Goal: Task Accomplishment & Management: Complete application form

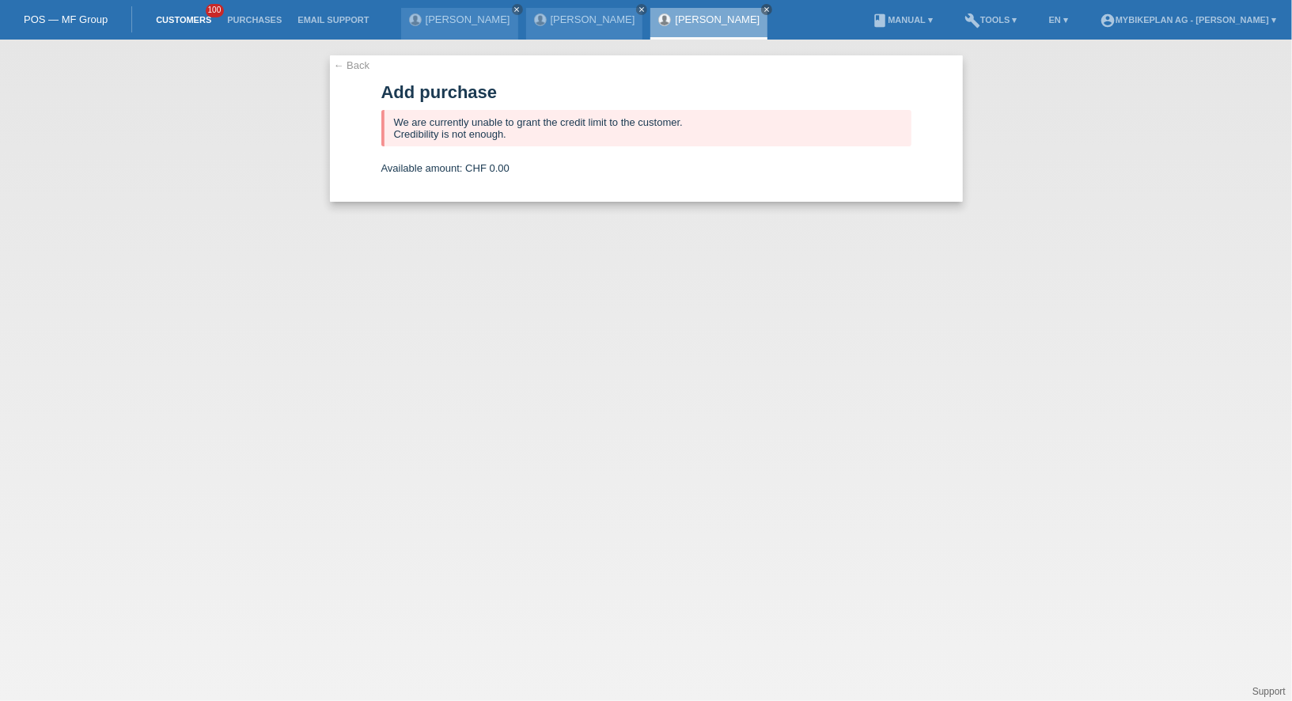
click at [203, 19] on link "Customers" at bounding box center [183, 19] width 71 height 9
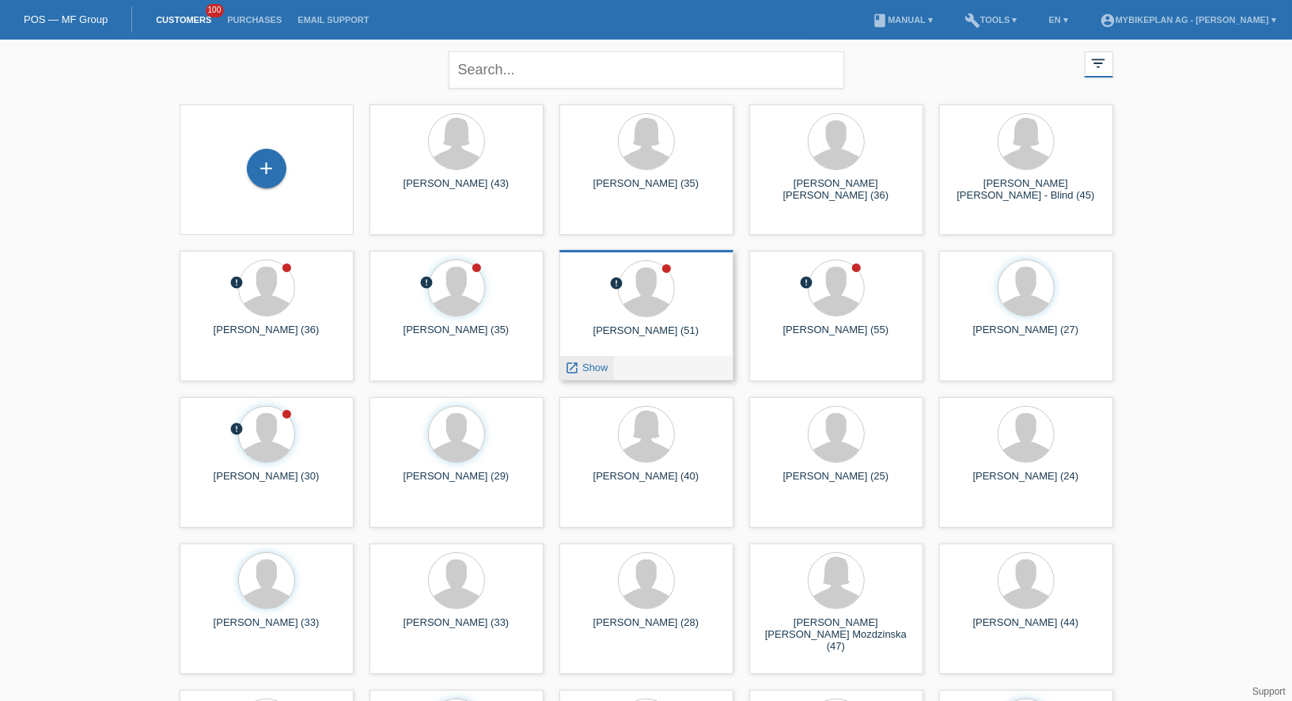
click at [604, 362] on span "Show" at bounding box center [595, 368] width 26 height 12
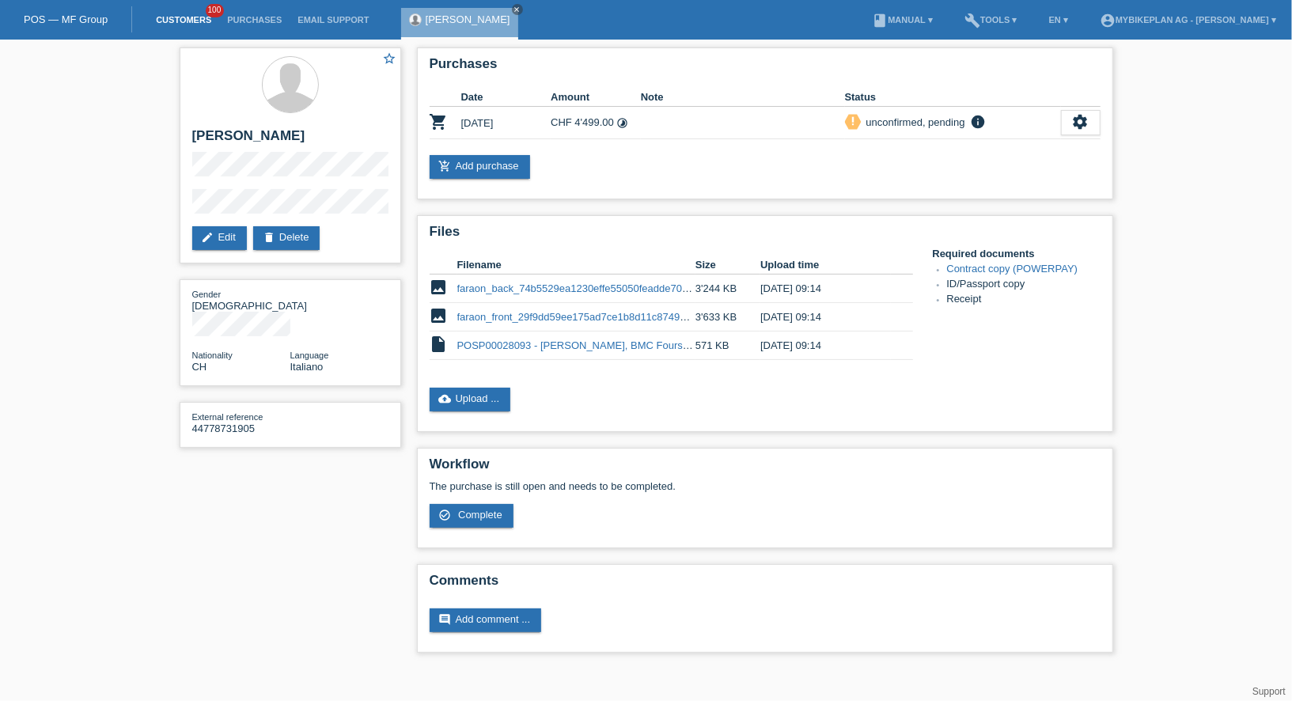
click at [204, 18] on link "Customers" at bounding box center [183, 19] width 71 height 9
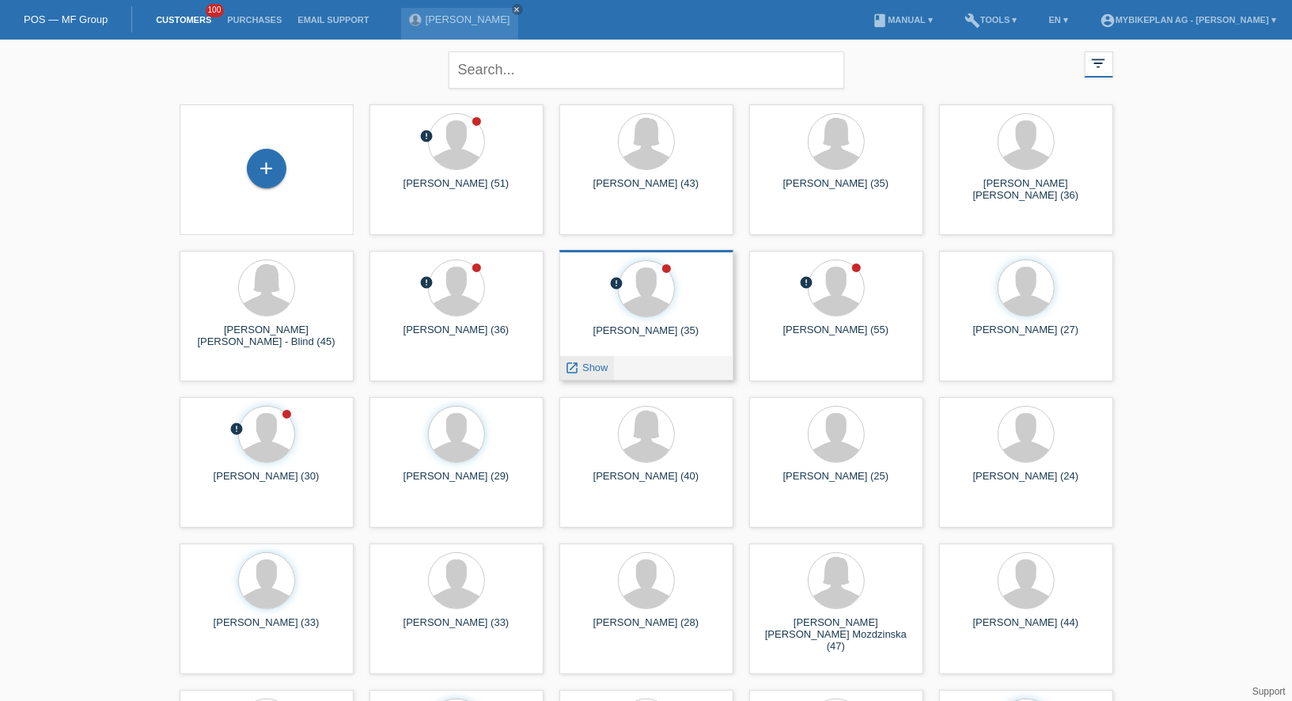
click at [589, 362] on span "Show" at bounding box center [595, 368] width 26 height 12
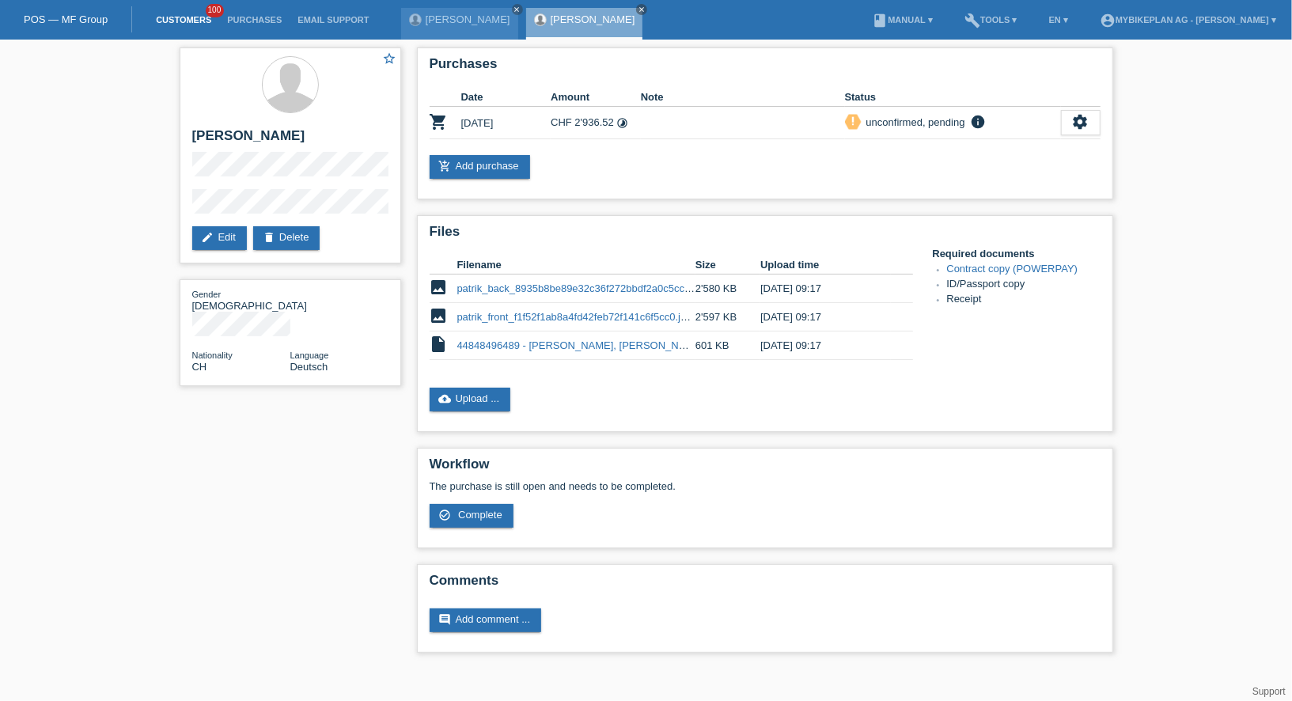
click at [198, 19] on link "Customers" at bounding box center [183, 19] width 71 height 9
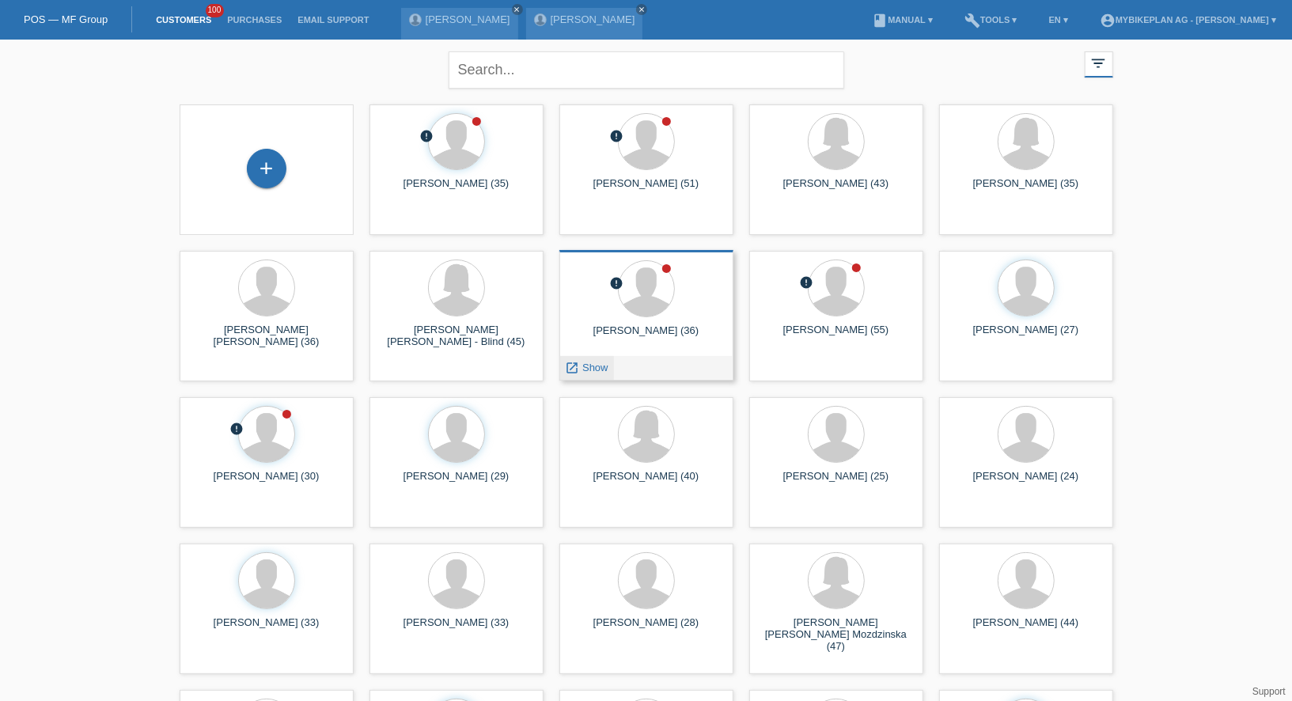
click at [596, 360] on div "launch Show" at bounding box center [587, 368] width 54 height 24
click at [598, 365] on span "Show" at bounding box center [595, 368] width 26 height 12
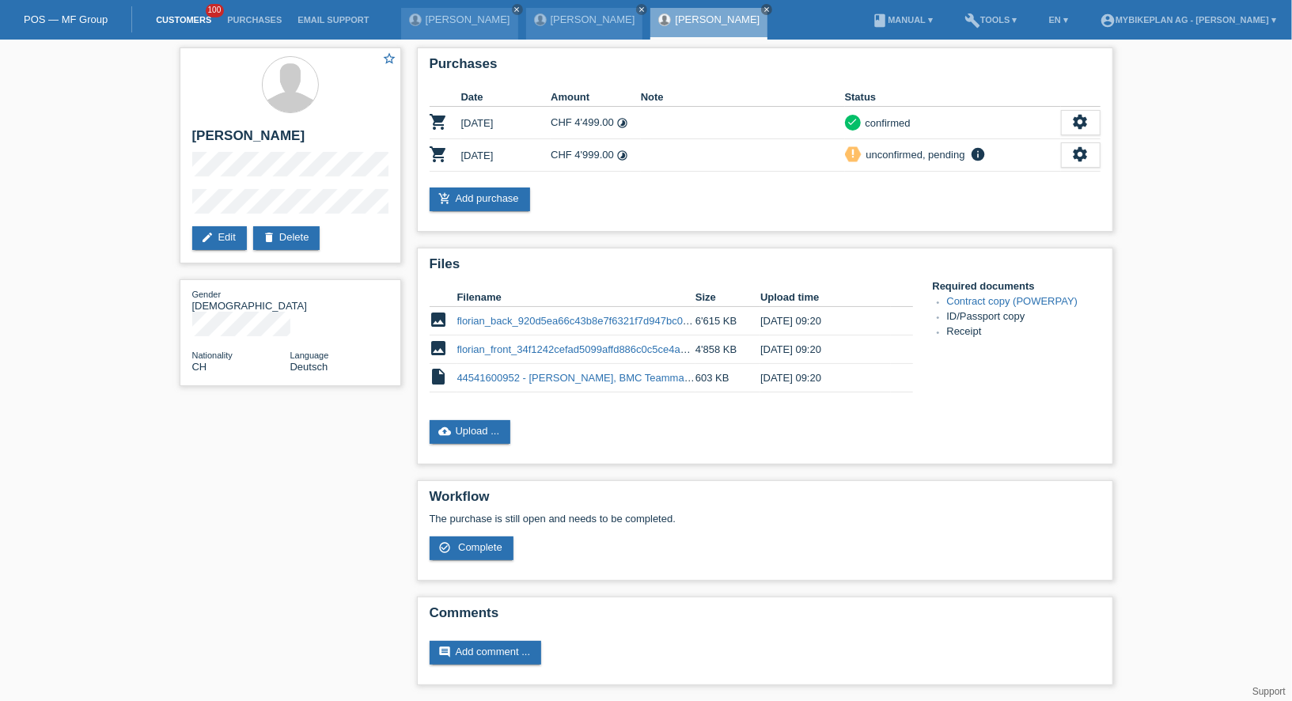
click at [181, 21] on link "Customers" at bounding box center [183, 19] width 71 height 9
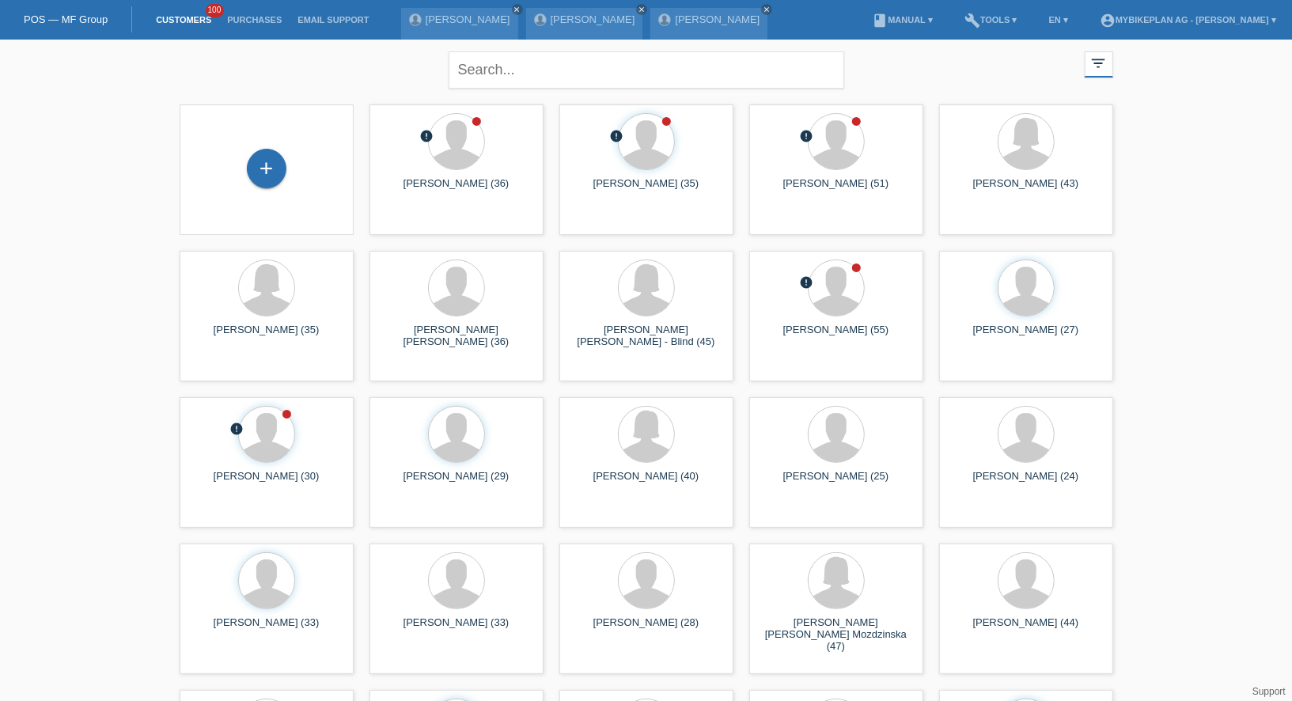
click at [289, 157] on div "+" at bounding box center [266, 170] width 149 height 42
click at [278, 161] on div "+" at bounding box center [267, 169] width 40 height 40
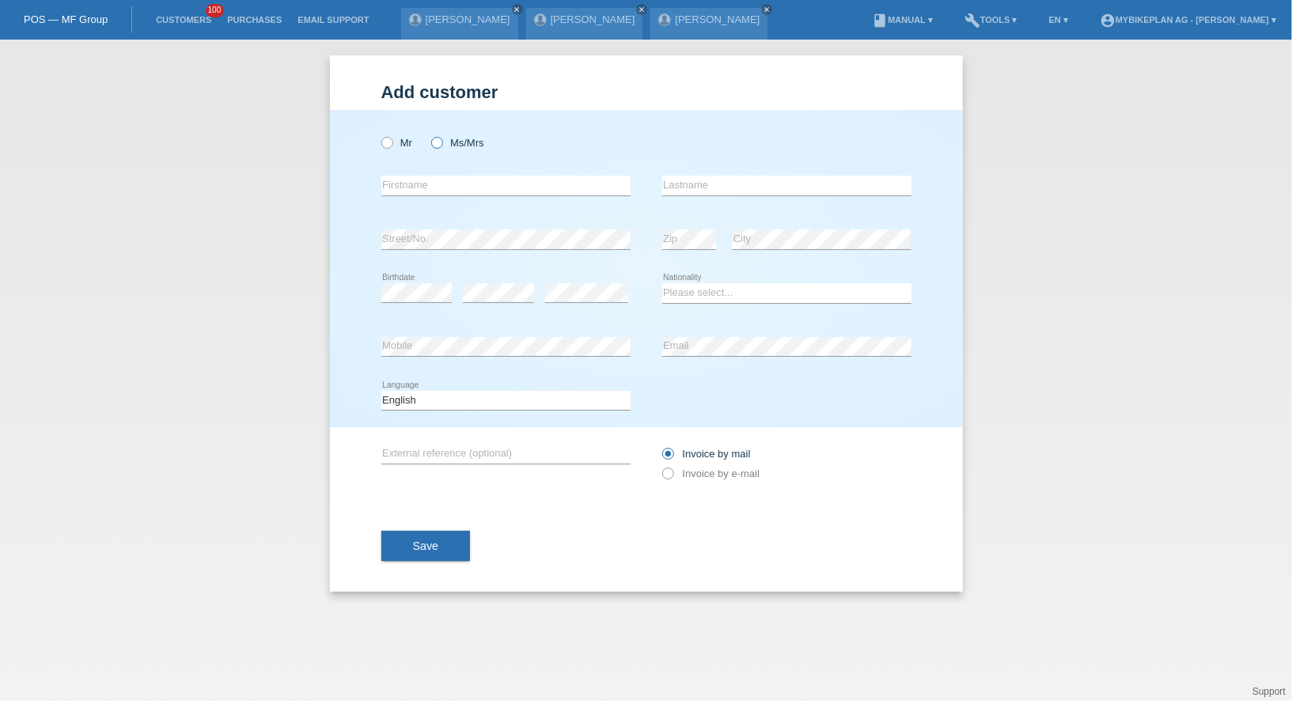
click at [463, 140] on label "Ms/Mrs" at bounding box center [457, 143] width 53 height 12
click at [441, 140] on input "Ms/Mrs" at bounding box center [436, 142] width 10 height 10
radio input "true"
click at [458, 202] on div "error Firstname" at bounding box center [505, 186] width 249 height 54
click at [462, 186] on input "text" at bounding box center [505, 186] width 249 height 20
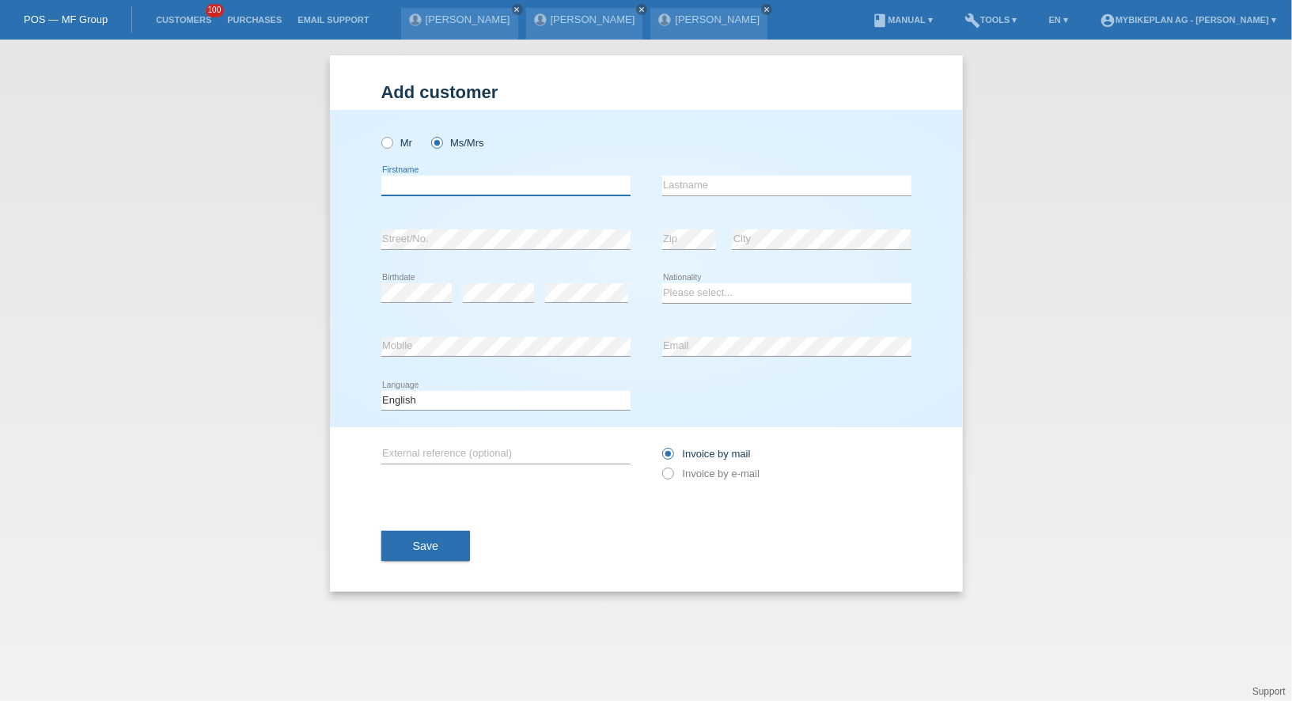
paste input "[PERSON_NAME]"
click at [424, 192] on input "[PERSON_NAME]" at bounding box center [505, 186] width 249 height 20
type input "Nezira"
paste input "Saiti"
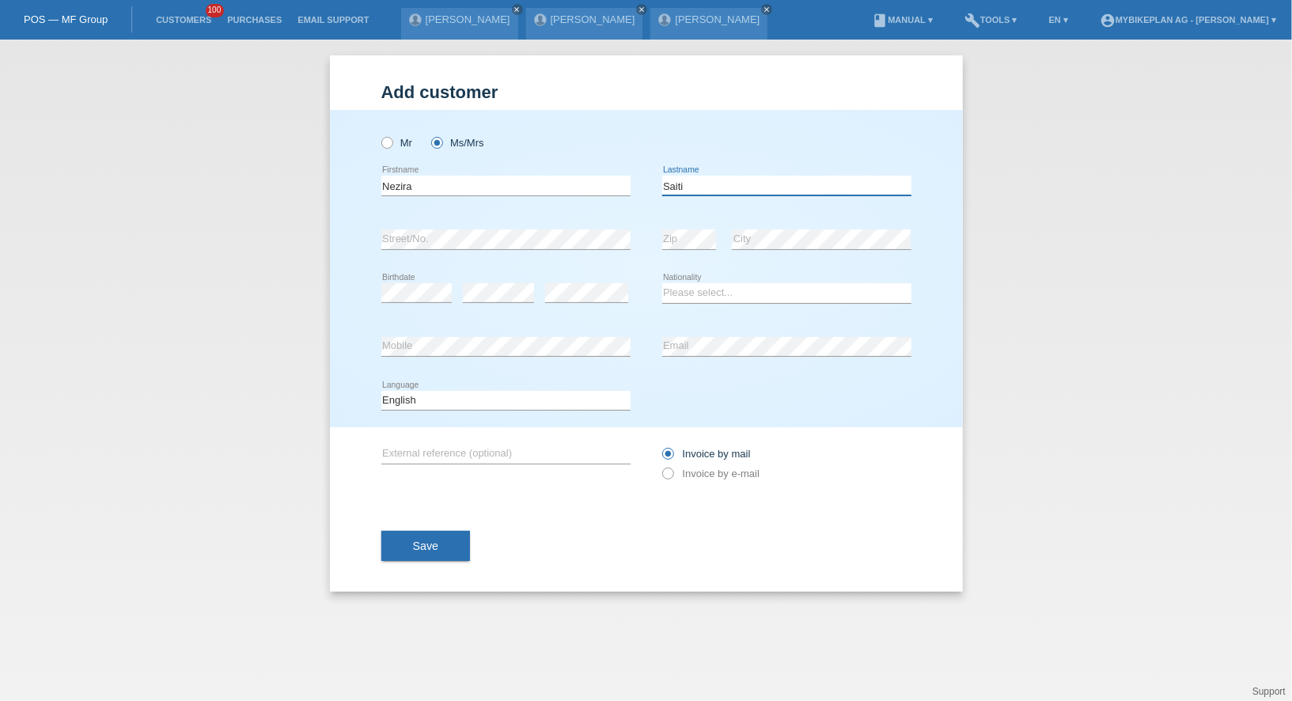
type input "Saiti"
select select "CH"
click at [510, 387] on div "Deutsch Français Italiano English error Language" at bounding box center [505, 401] width 249 height 54
click at [512, 391] on select "Deutsch Français Italiano English" at bounding box center [505, 400] width 249 height 19
select select "de"
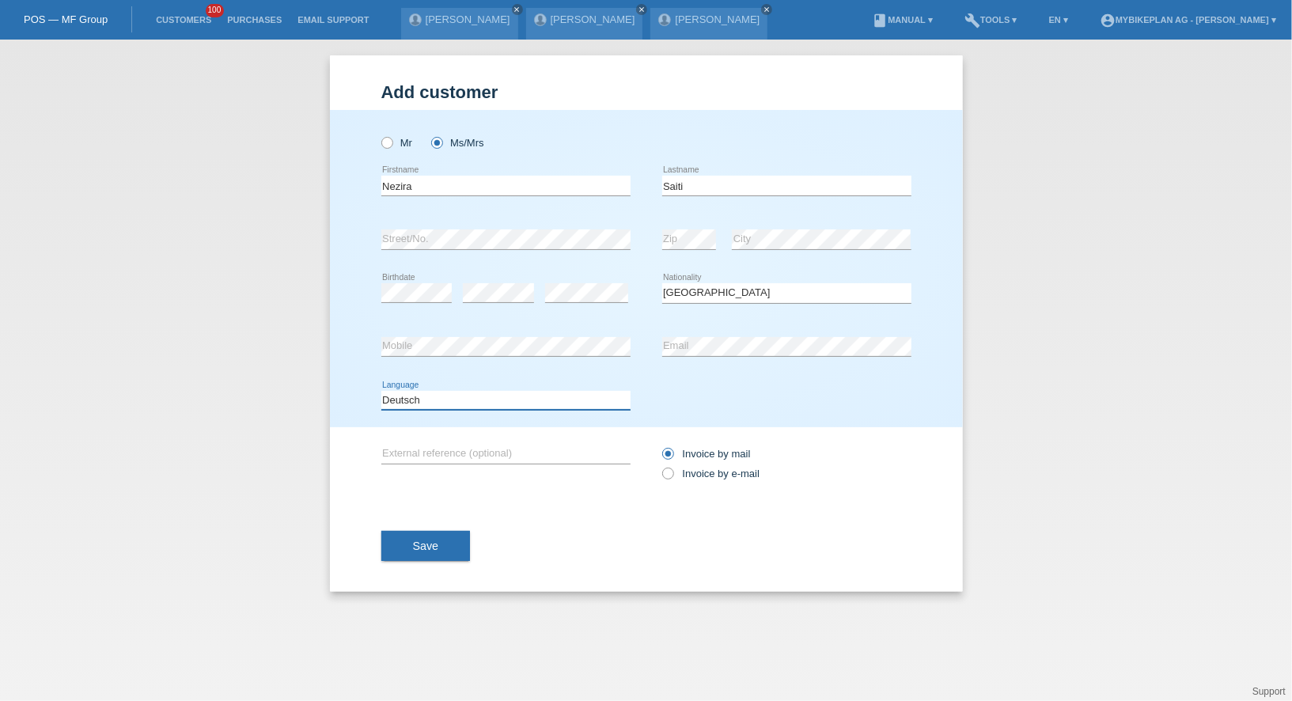
click at [381, 391] on select "Deutsch Français Italiano English" at bounding box center [505, 400] width 249 height 19
click at [753, 472] on label "Invoice by e-mail" at bounding box center [711, 474] width 98 height 12
click at [672, 472] on input "Invoice by e-mail" at bounding box center [667, 478] width 10 height 20
radio input "true"
click at [410, 543] on button "Save" at bounding box center [425, 546] width 89 height 30
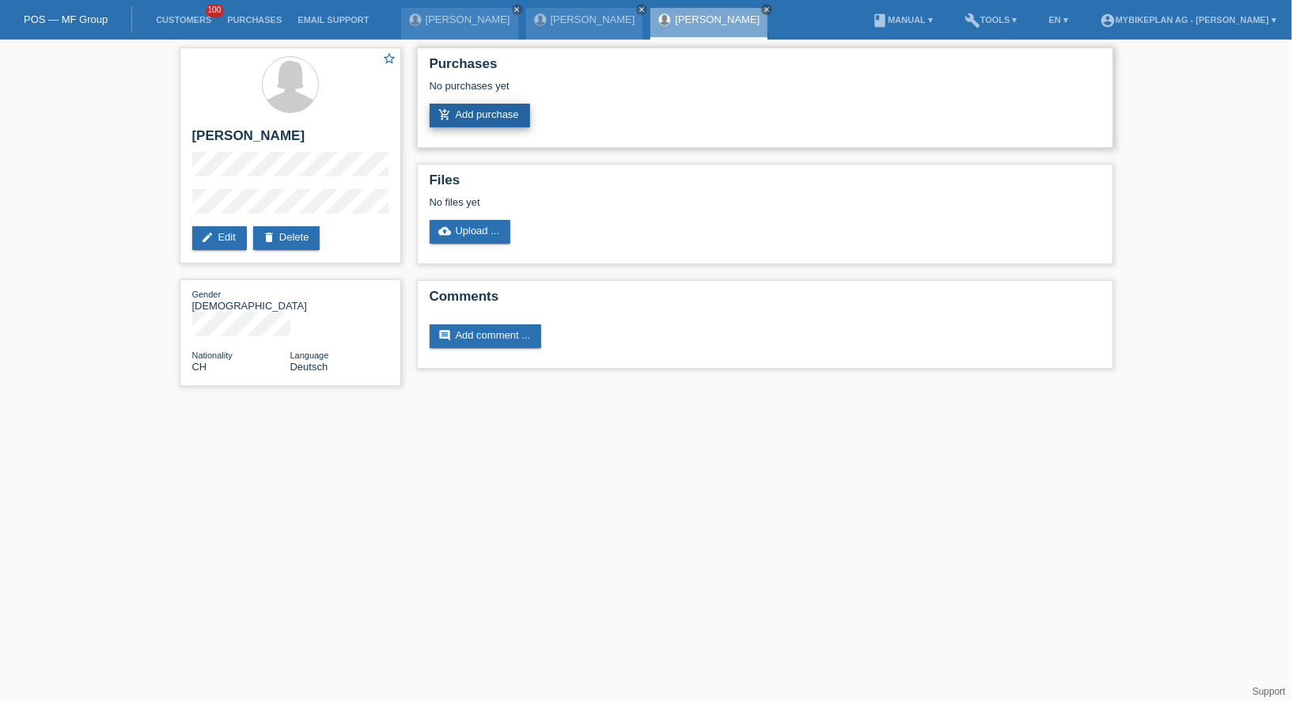
click at [491, 118] on link "add_shopping_cart Add purchase" at bounding box center [480, 116] width 100 height 24
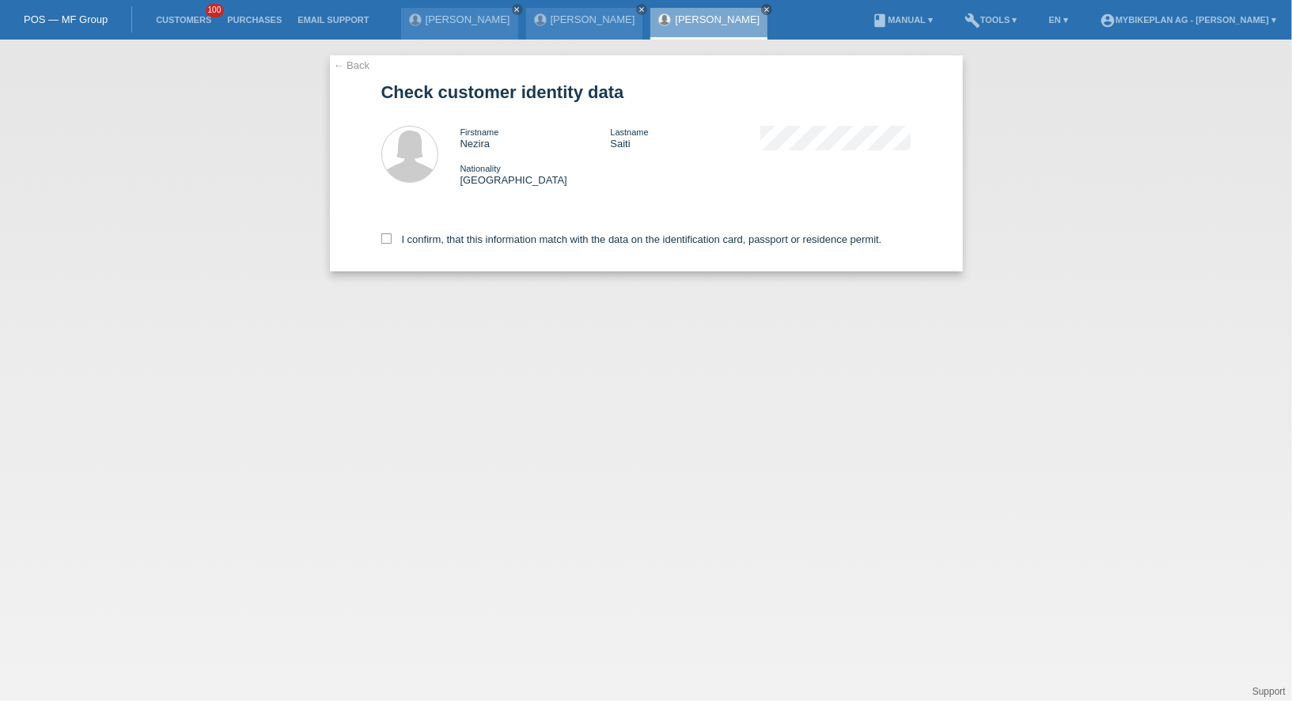
click at [489, 250] on div "I confirm, that this information match with the data on the identification card…" at bounding box center [646, 237] width 530 height 70
click at [489, 244] on label "I confirm, that this information match with the data on the identification card…" at bounding box center [631, 239] width 501 height 12
click at [392, 244] on input "I confirm, that this information match with the data on the identification card…" at bounding box center [386, 238] width 10 height 10
checkbox input "true"
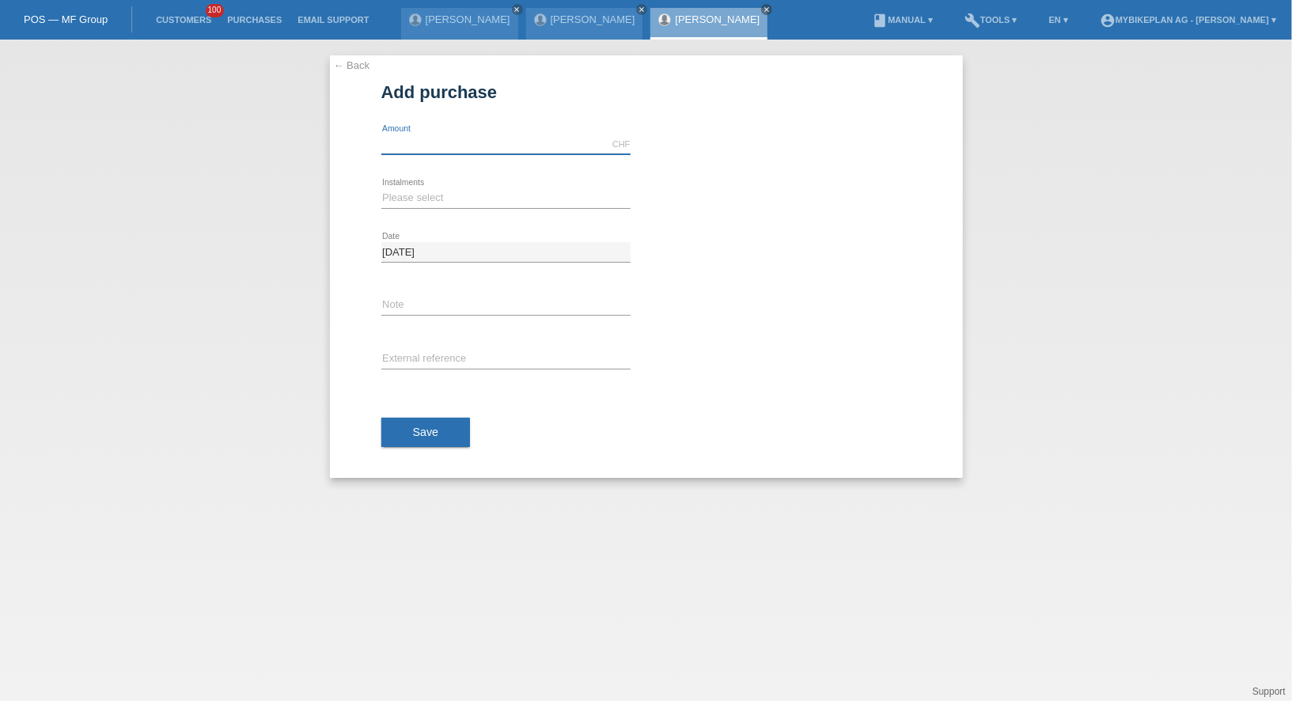
click at [464, 153] on input "text" at bounding box center [505, 144] width 249 height 20
type input "2999.00"
click at [422, 194] on select "Please select 6 instalments 12 instalments 18 instalments 24 instalments 36 ins…" at bounding box center [505, 197] width 249 height 19
select select "487"
click at [381, 188] on select "Please select 6 instalments 12 instalments 18 instalments 24 instalments 36 ins…" at bounding box center [505, 197] width 249 height 19
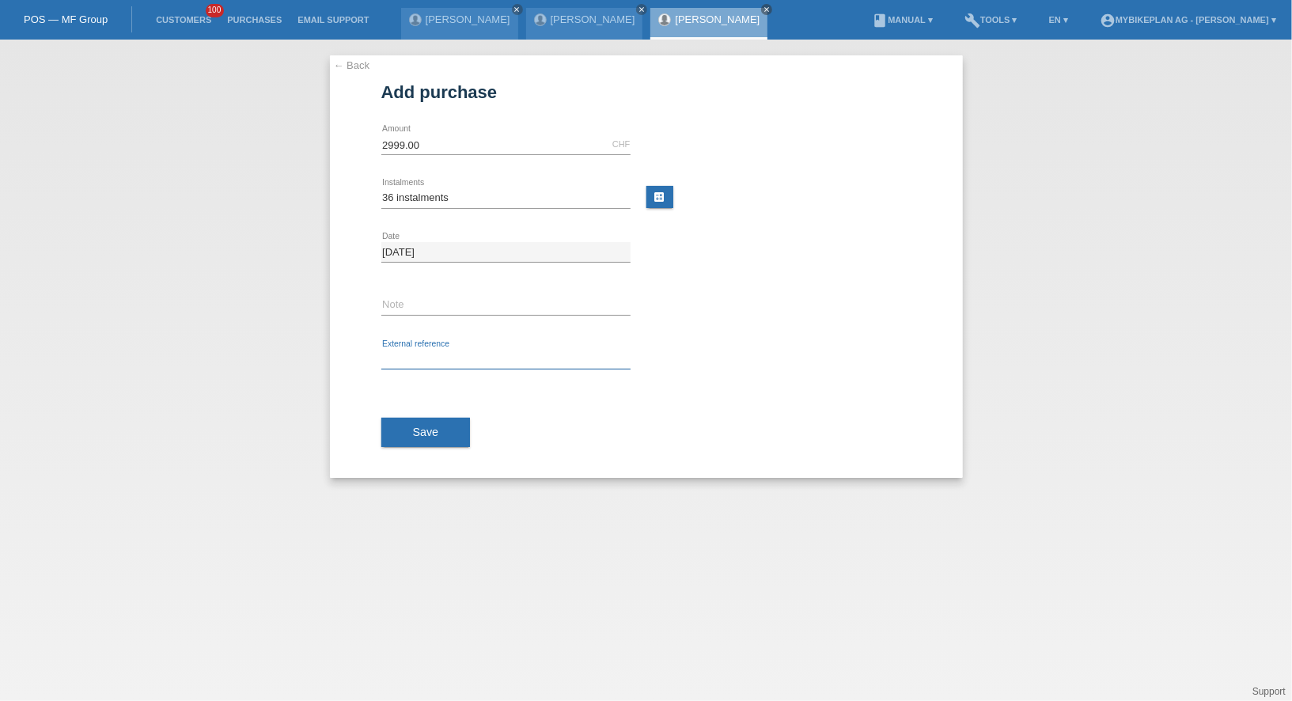
click at [415, 350] on input "text" at bounding box center [505, 360] width 249 height 20
paste input "44944387232"
type input "44944387232"
click at [419, 430] on span "Save" at bounding box center [426, 432] width 26 height 13
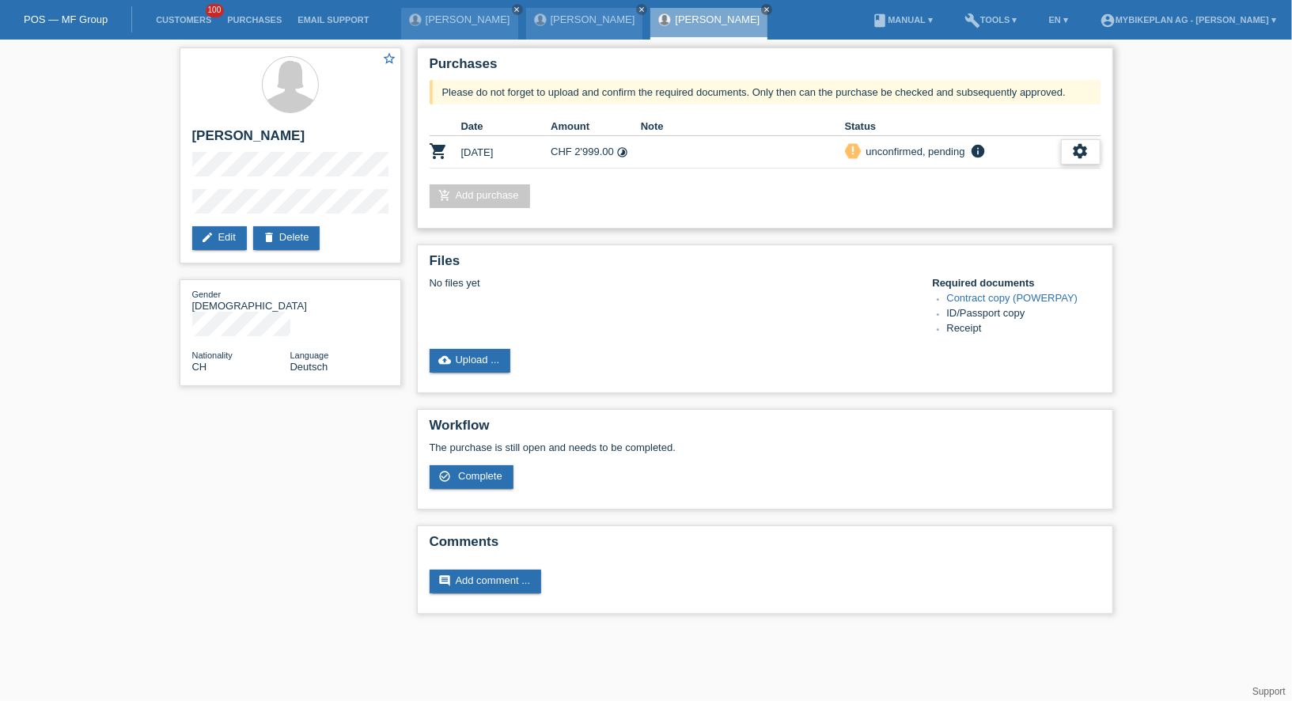
click at [1077, 161] on div "settings" at bounding box center [1081, 151] width 40 height 25
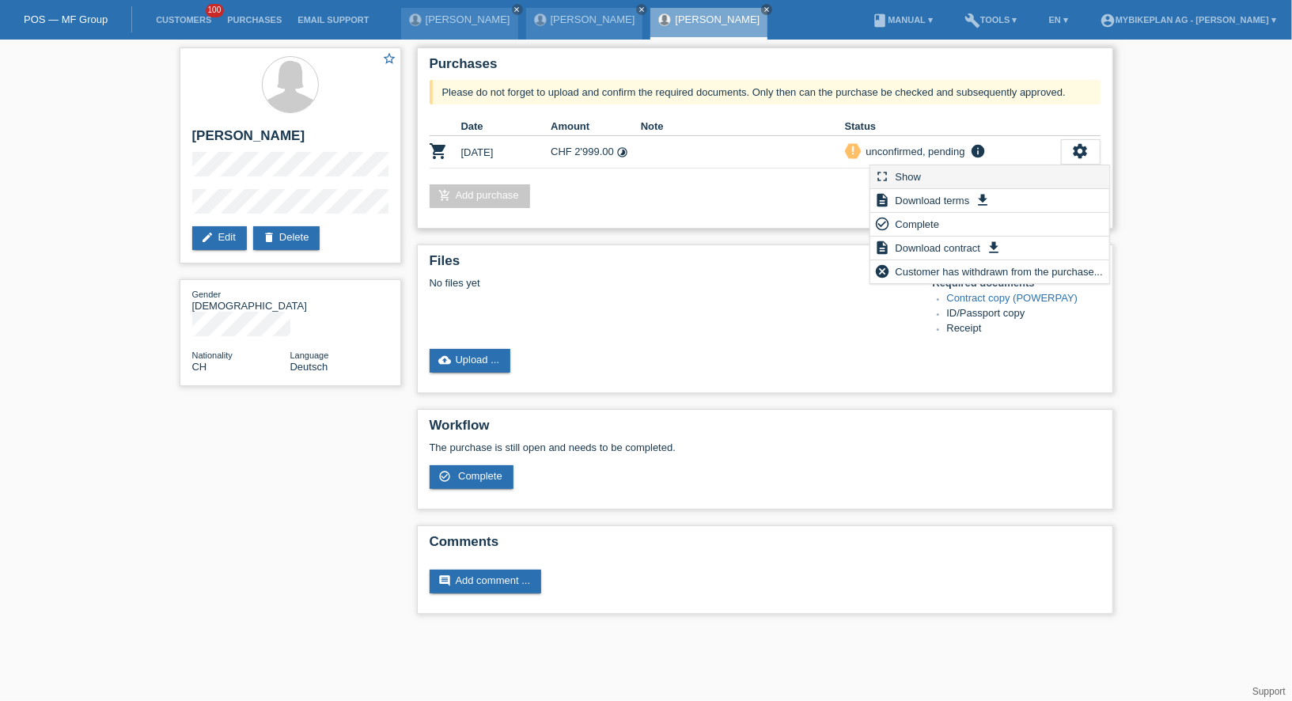
click at [1019, 185] on div "fullscreen Show" at bounding box center [989, 177] width 239 height 24
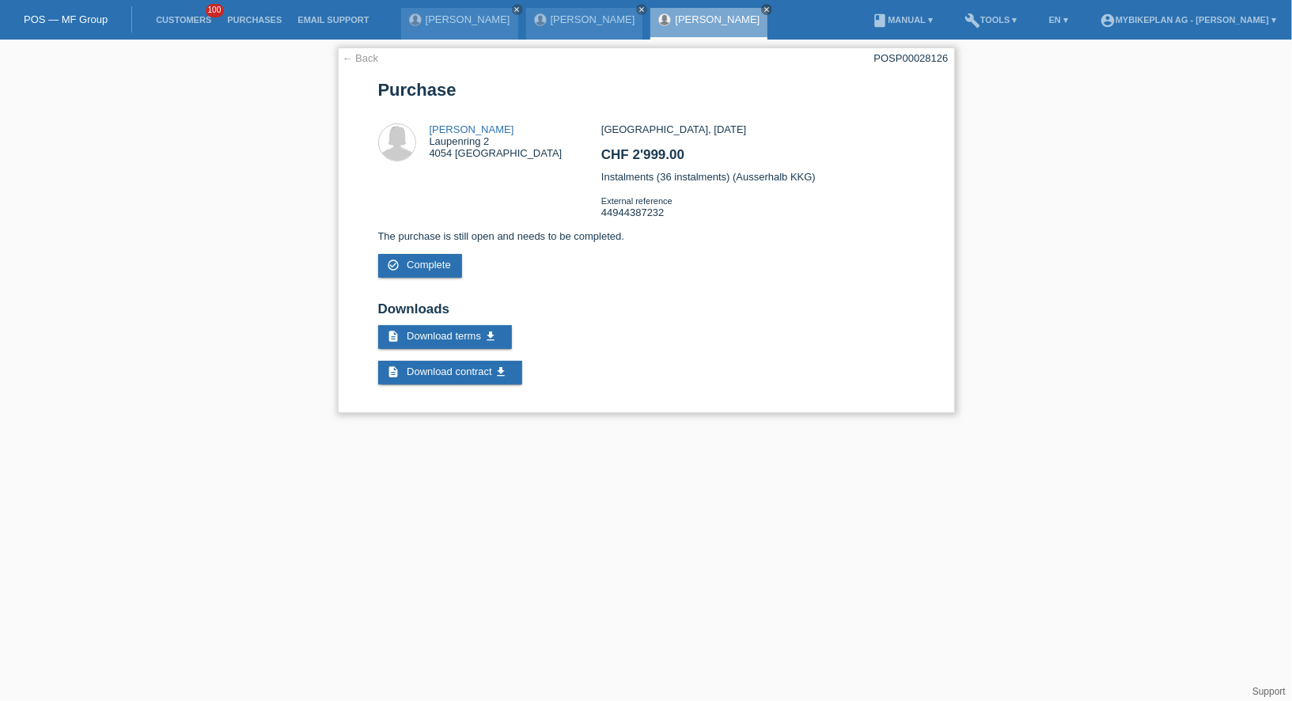
click at [909, 60] on div "POSP00028126" at bounding box center [911, 58] width 74 height 12
copy div "POSP00028126"
